Goal: Task Accomplishment & Management: Manage account settings

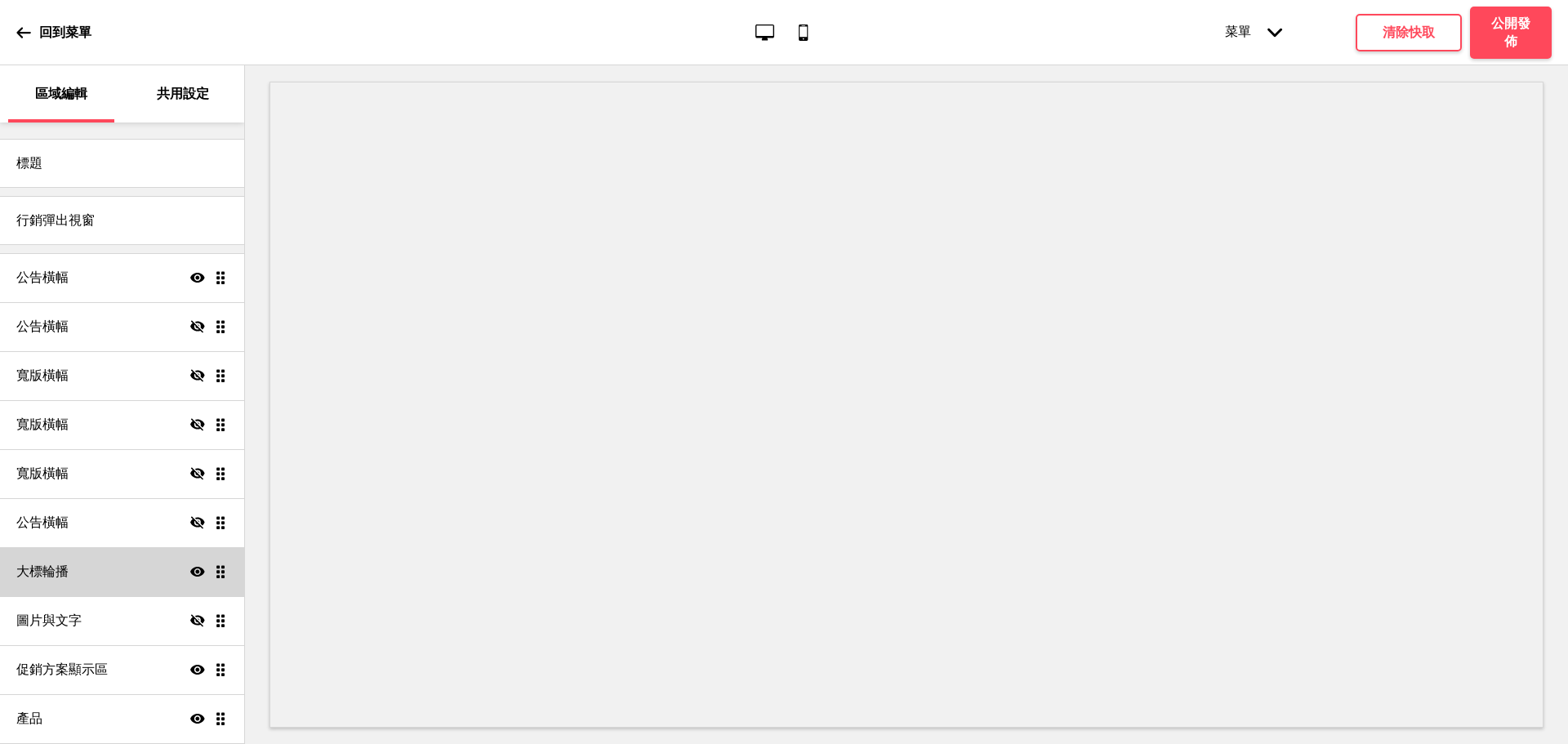
click at [93, 584] on div "大標輪播 顯示 拖曳" at bounding box center [122, 572] width 244 height 49
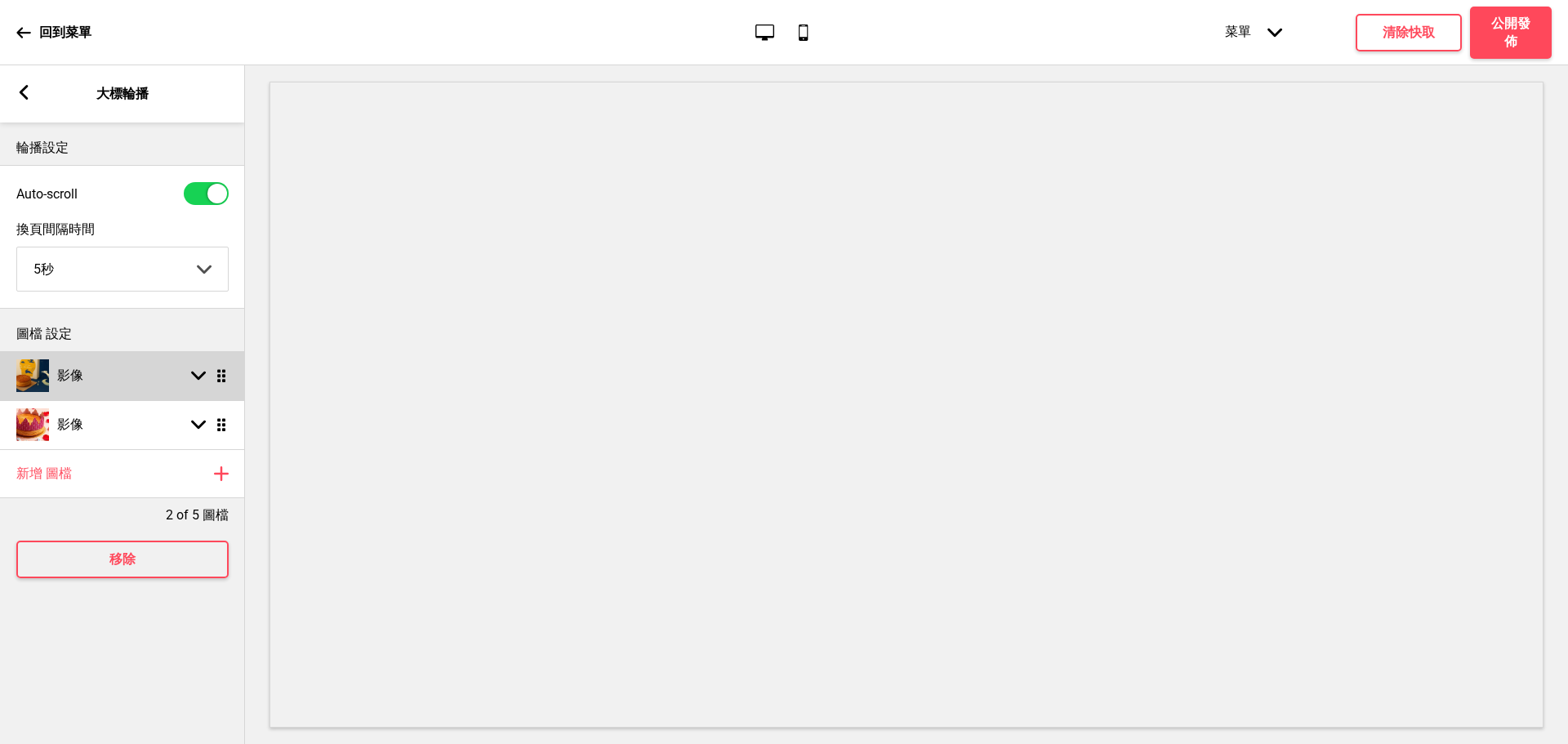
click at [203, 374] on rect at bounding box center [199, 376] width 15 height 15
select select "right"
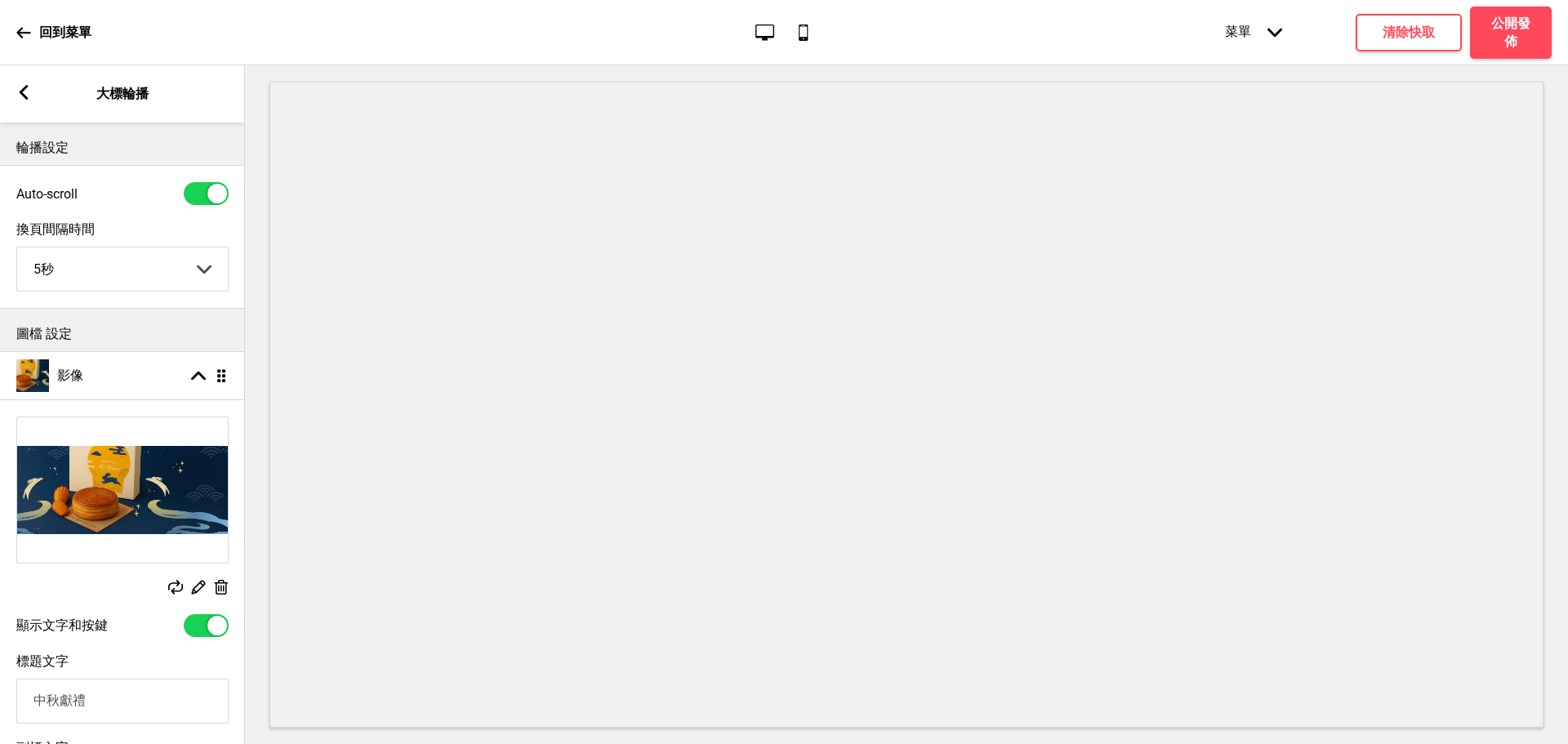
click at [216, 591] on icon at bounding box center [221, 587] width 14 height 15
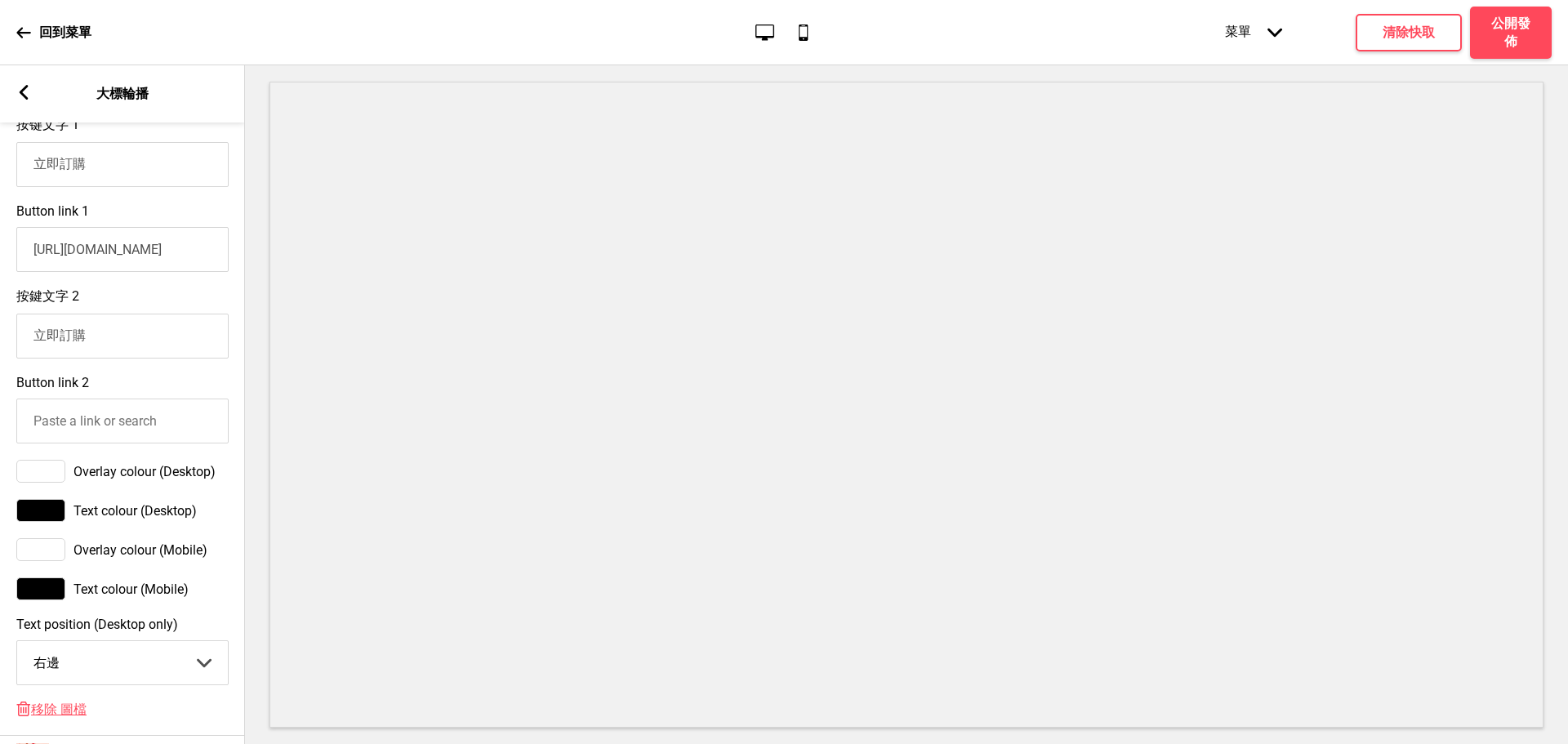
scroll to position [817, 0]
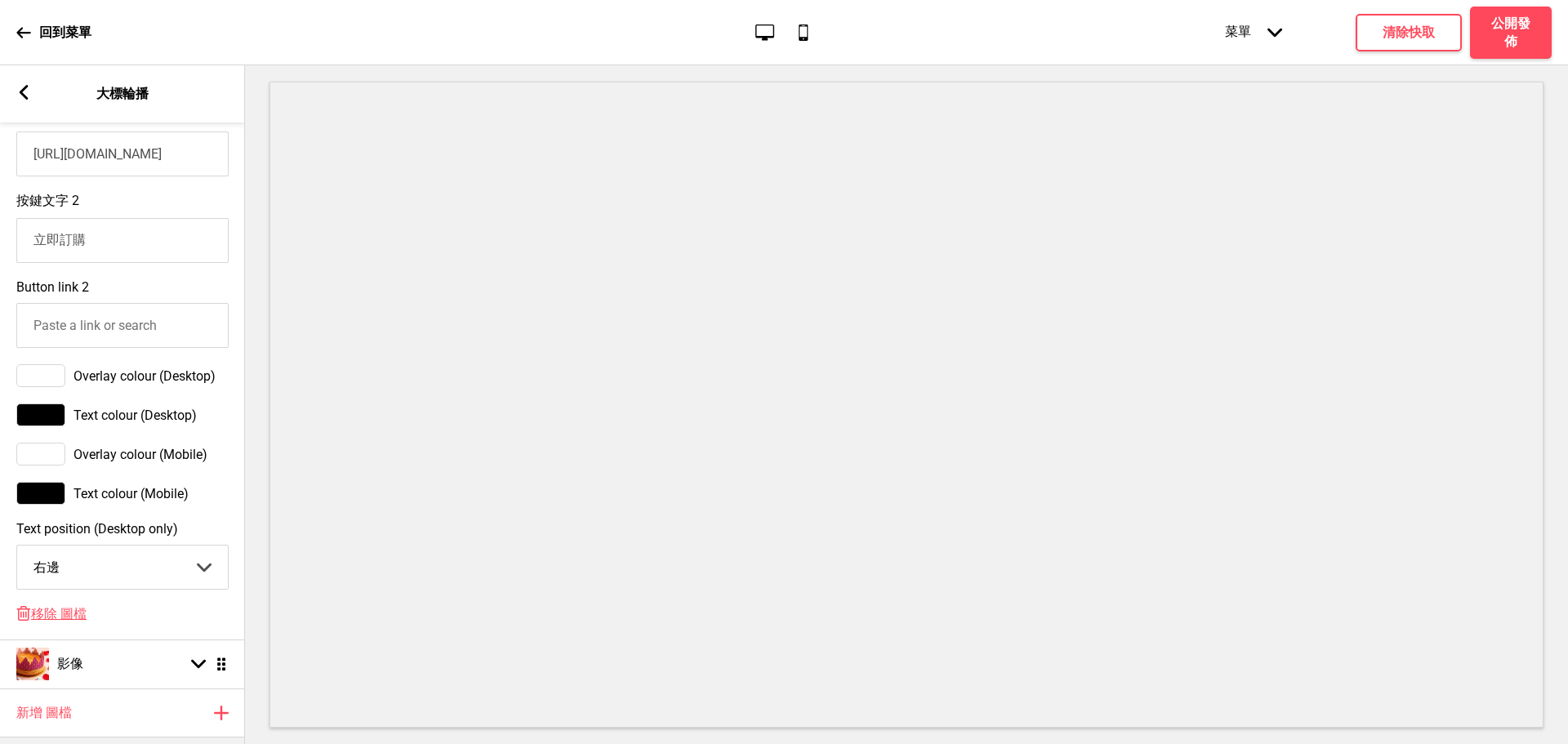
click at [81, 606] on div "上傳圖檔 僅限JPG或PNG。 最大文件大小為8MB，建議尺寸至少為1200x500px。 顯示文字和按鍵 標題文字 中秋獻禮 副標文字 國王月餅禮盒滿 5 …" at bounding box center [122, 95] width 245 height 1022
click at [86, 623] on span "移除 圖檔" at bounding box center [59, 614] width 56 height 17
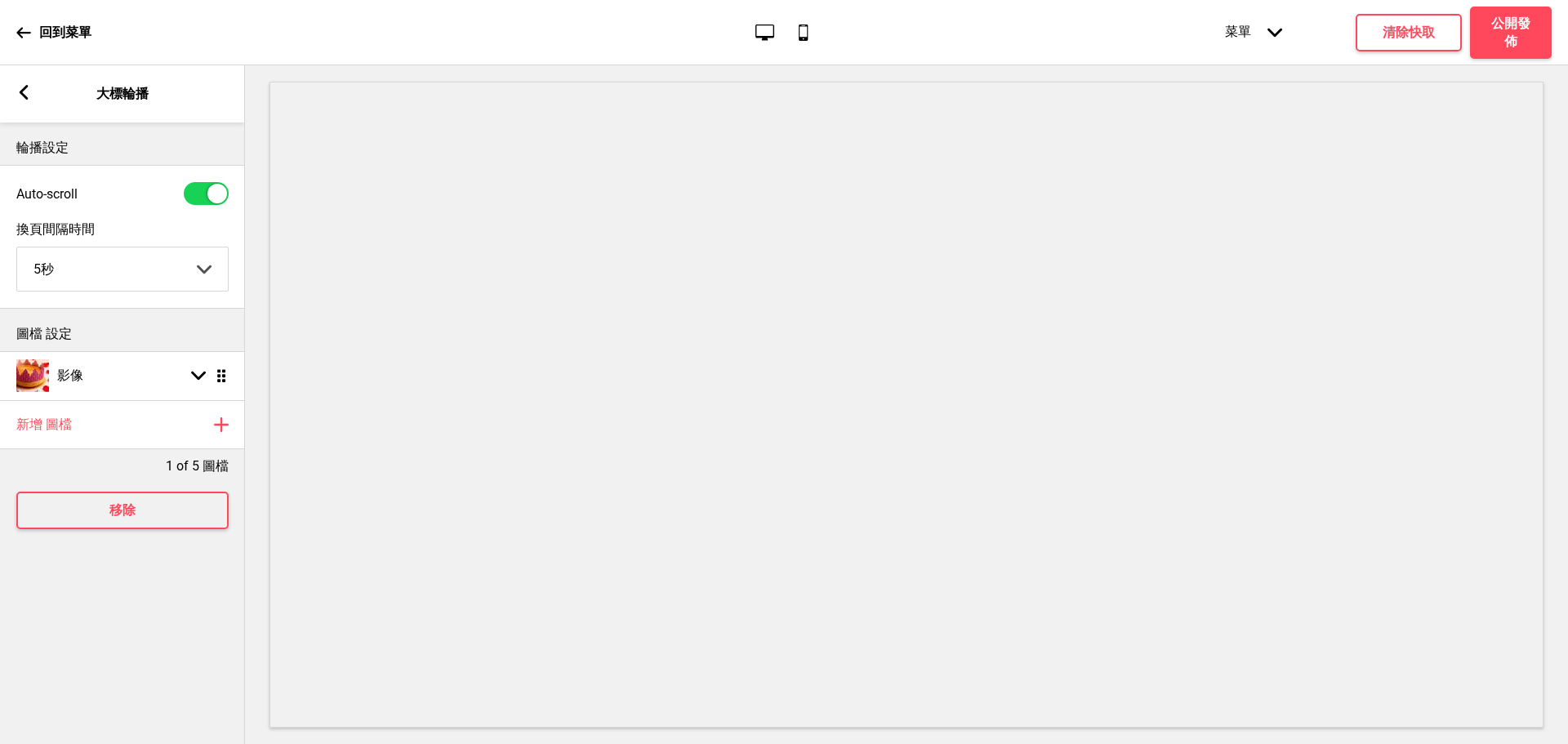
click at [24, 94] on icon at bounding box center [25, 93] width 9 height 15
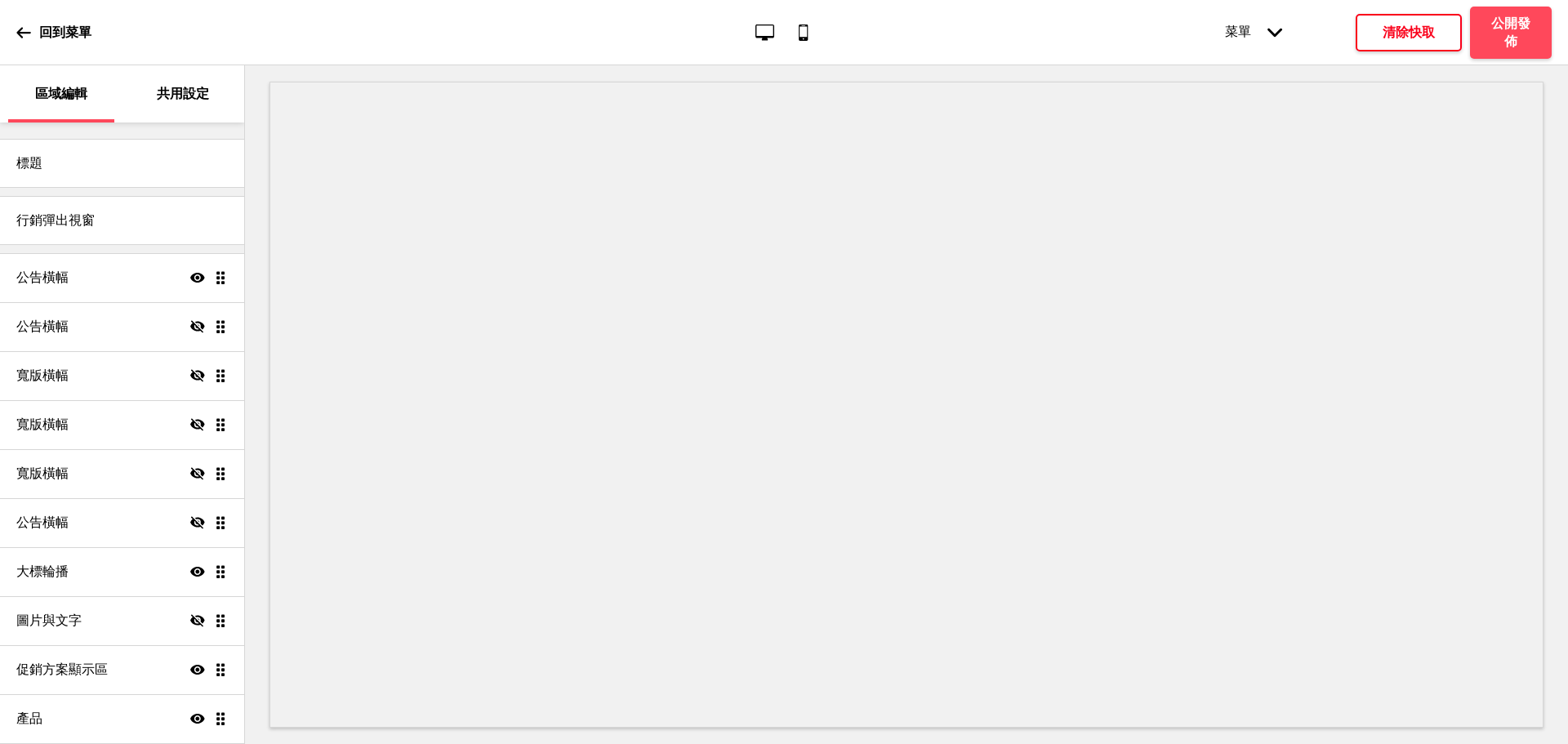
click at [1356, 27] on div "菜單 箭頭down 產品頁面 商店資訊 結帳 感謝您！ 條款與條件 隐私政策 付款請求 菜單 清除快取 公開發佈" at bounding box center [1355, 32] width 392 height 52
click at [1435, 31] on h4 "清除快取" at bounding box center [1408, 32] width 52 height 18
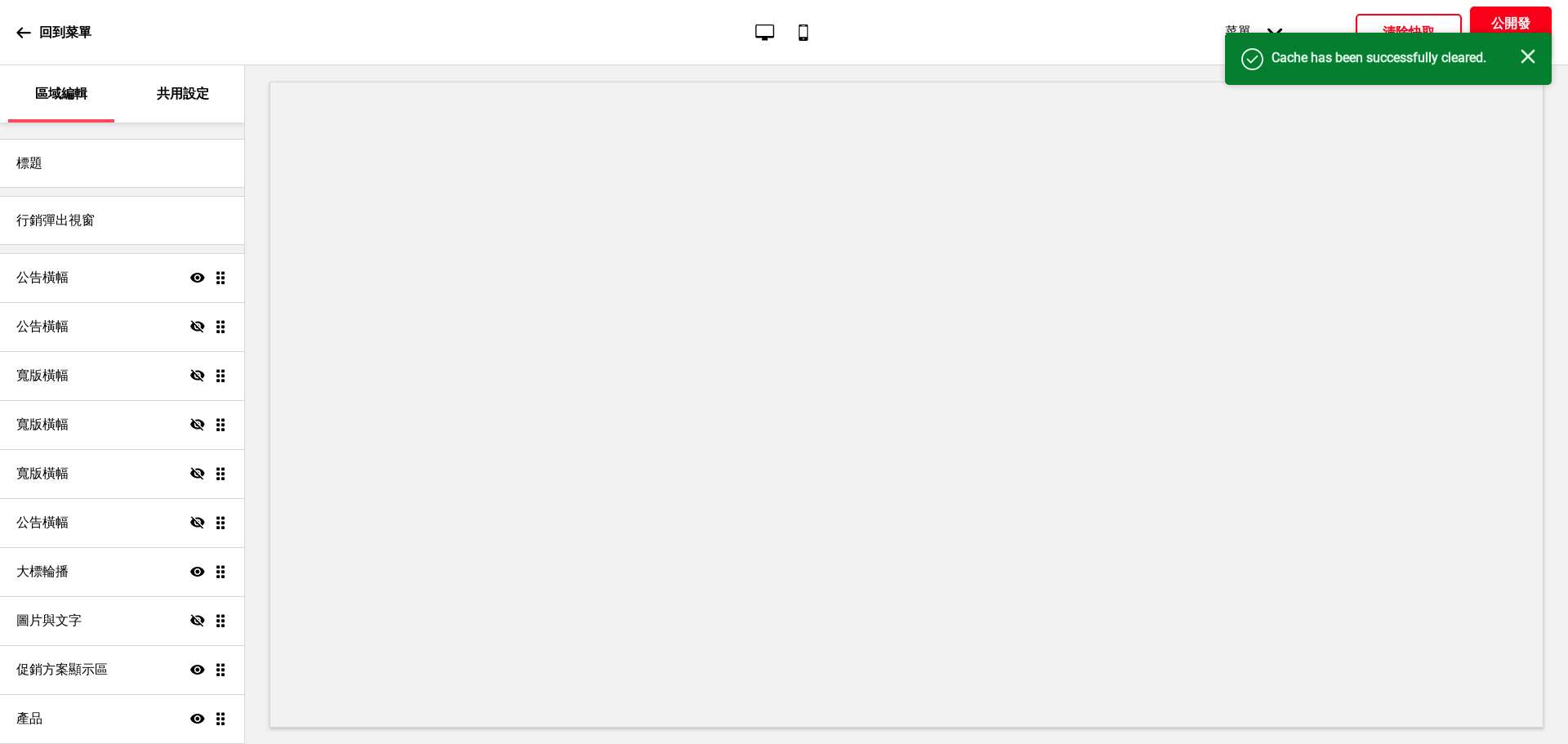
click at [1503, 27] on h4 "公開發佈" at bounding box center [1511, 33] width 49 height 36
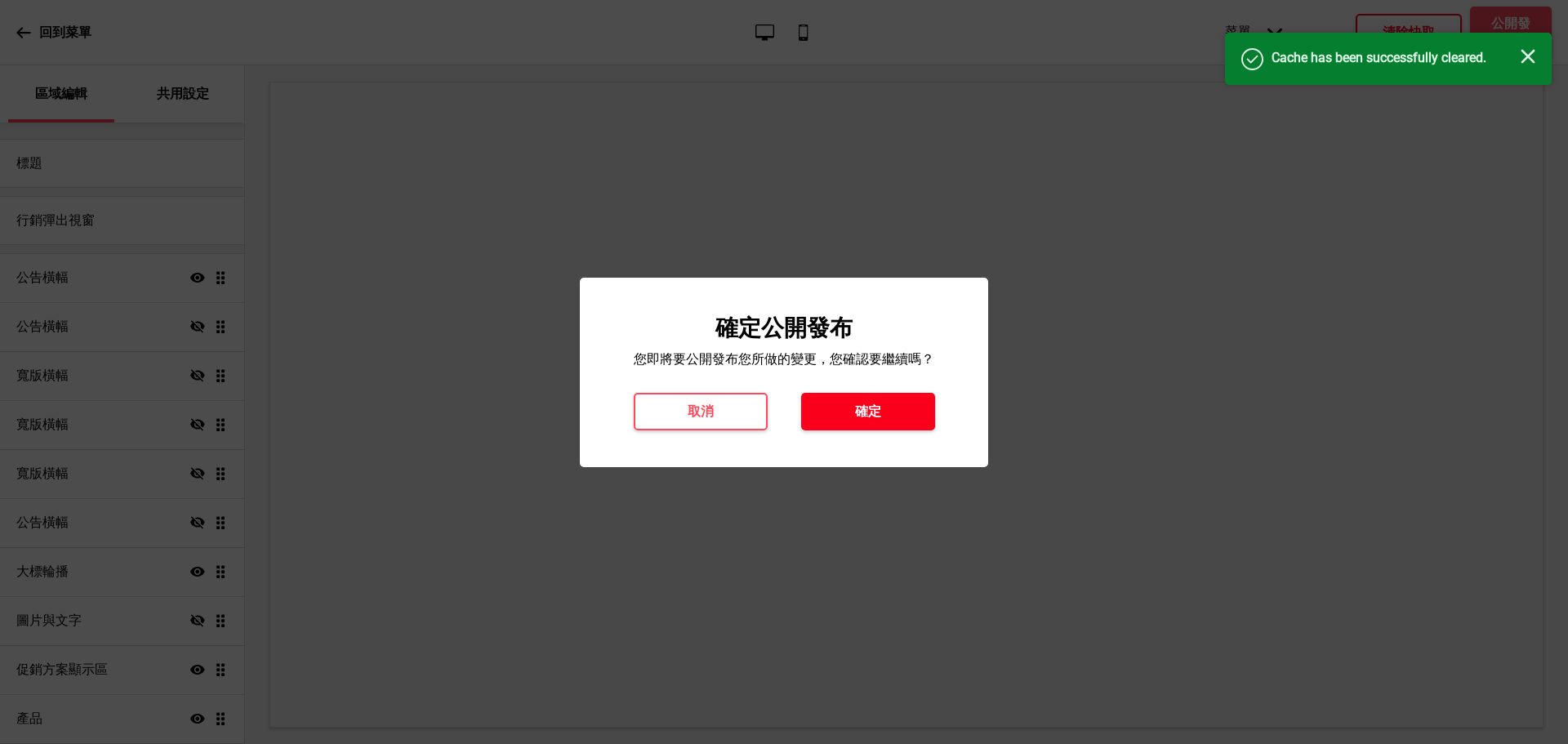
click at [885, 410] on button "確定" at bounding box center [868, 411] width 134 height 38
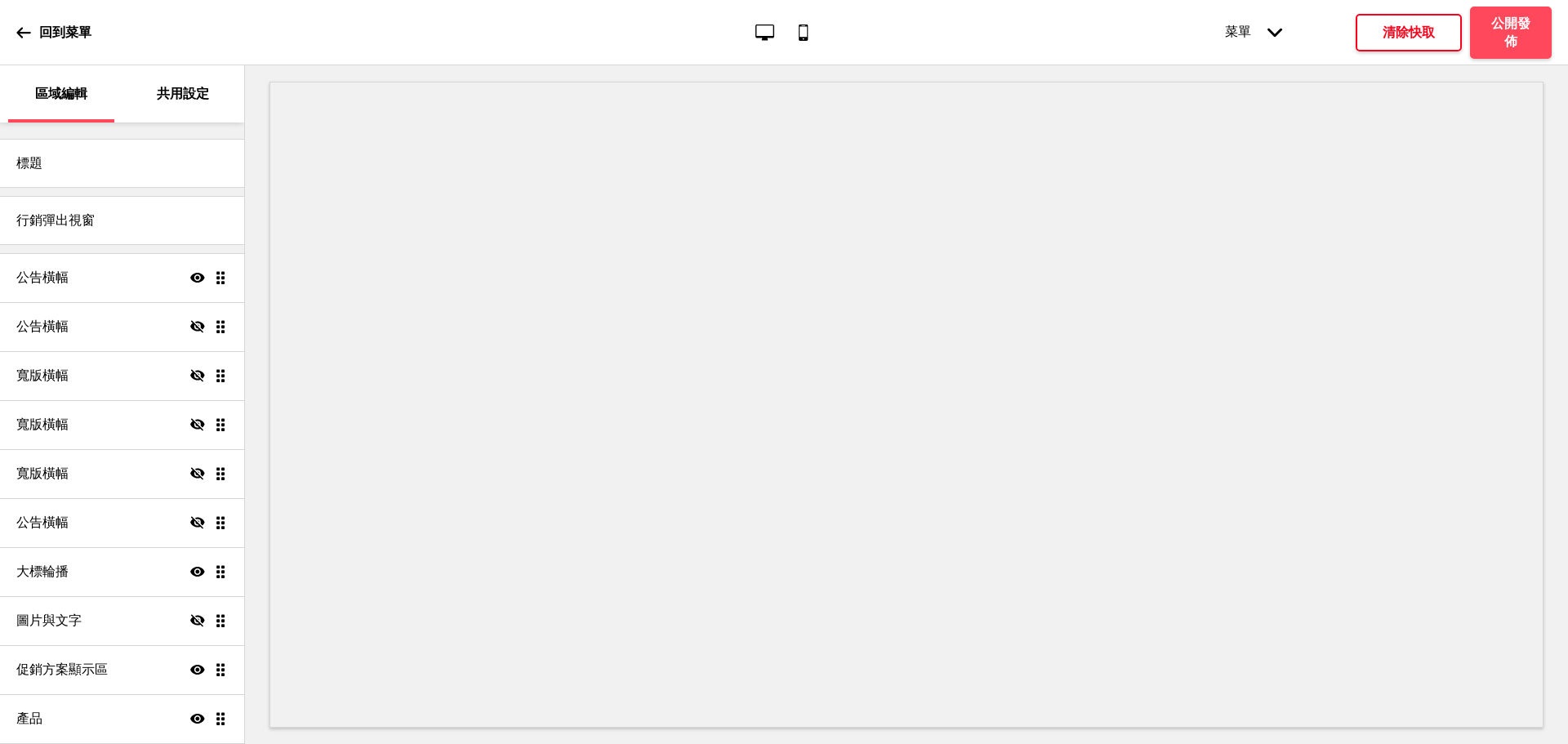
click at [17, 37] on icon at bounding box center [24, 33] width 15 height 15
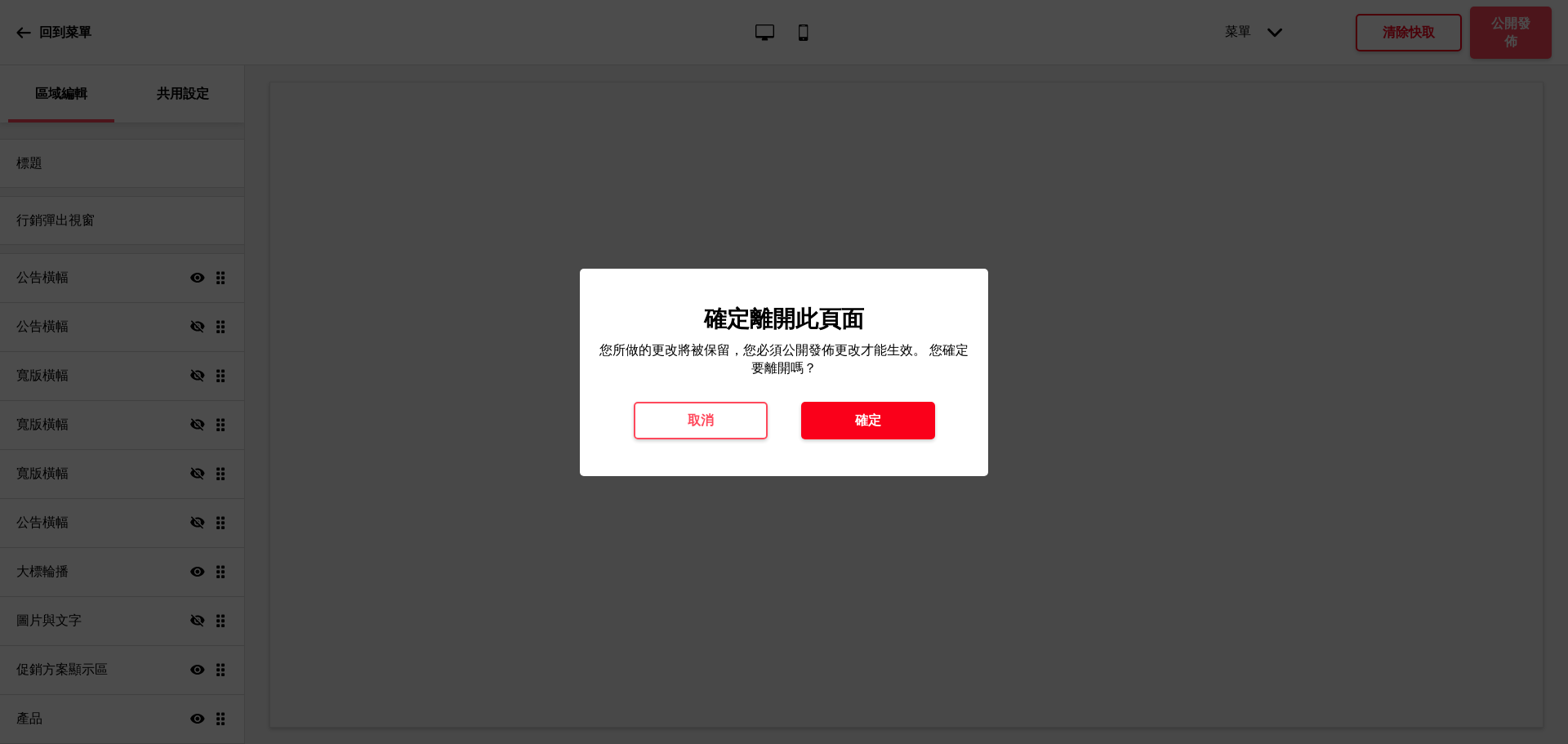
click at [860, 423] on h4 "確定" at bounding box center [868, 420] width 26 height 18
